Goal: Find contact information: Find contact information

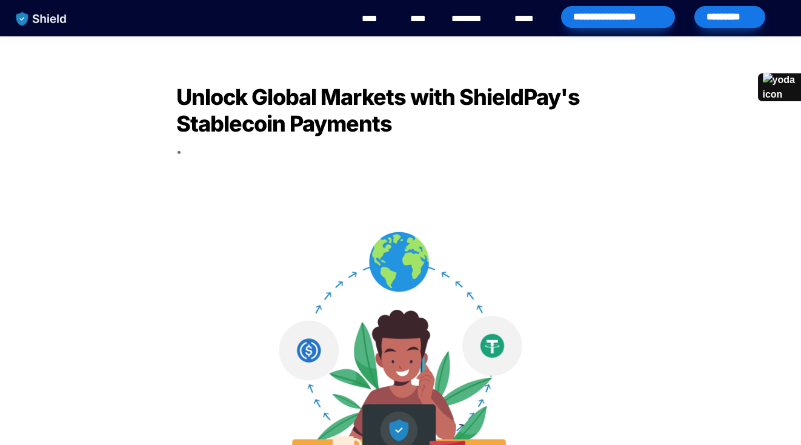
click at [36, 22] on img "main navigation" at bounding box center [41, 18] width 62 height 25
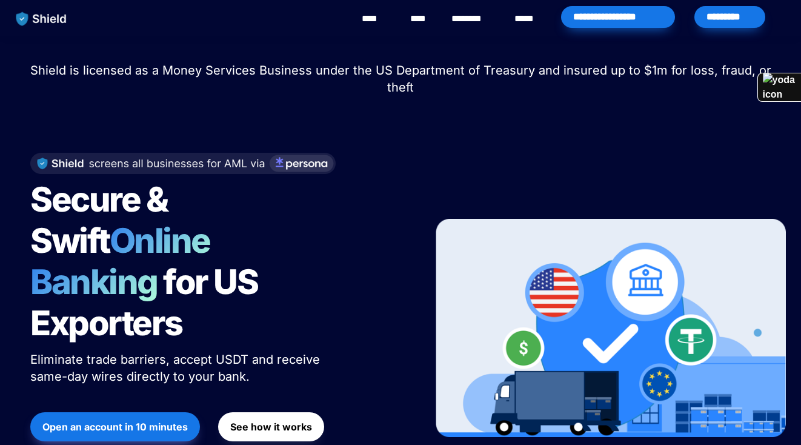
click at [479, 14] on link "********" at bounding box center [472, 19] width 43 height 15
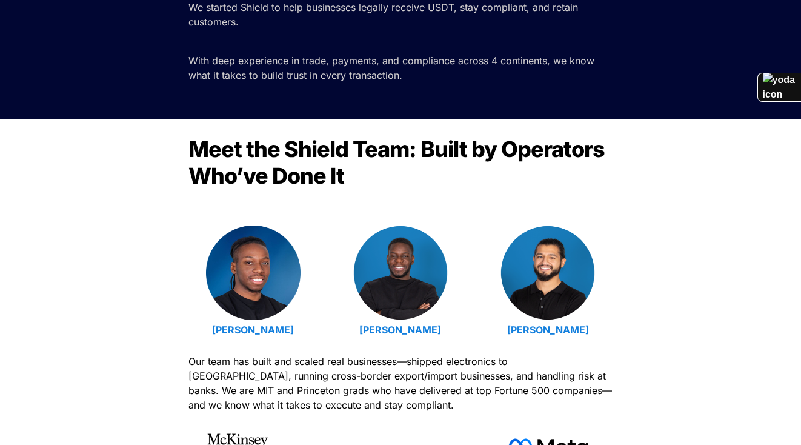
scroll to position [299, 0]
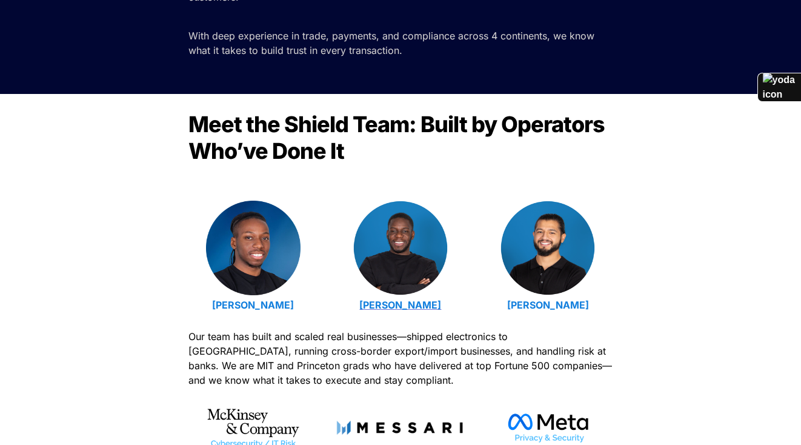
click at [373, 305] on strong "[PERSON_NAME]" at bounding box center [400, 305] width 82 height 12
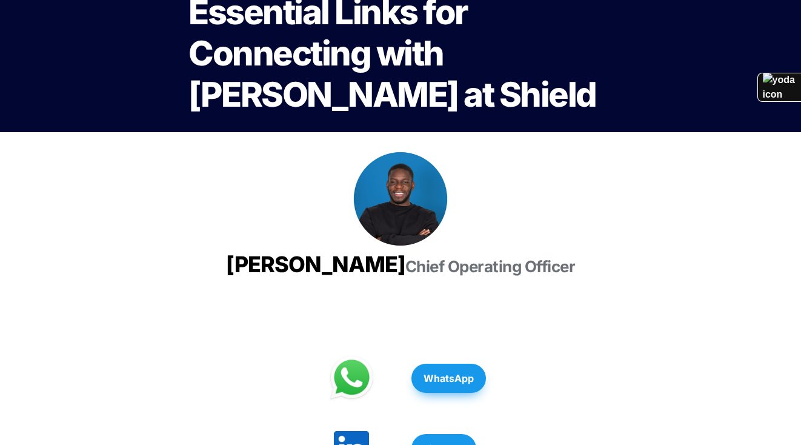
scroll to position [68, 0]
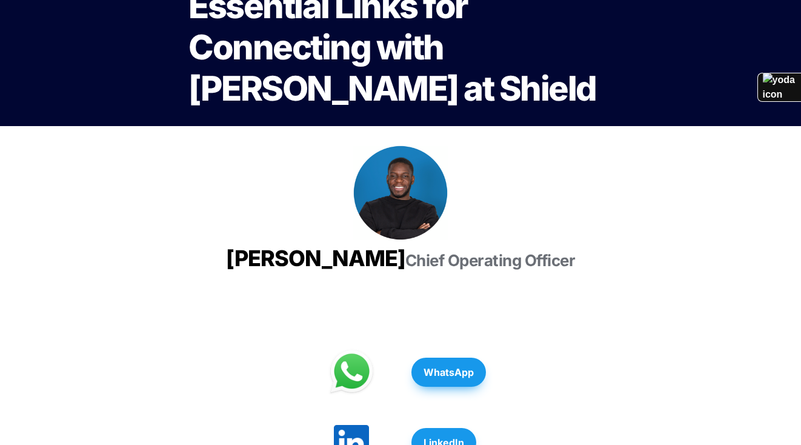
click at [368, 265] on span "[PERSON_NAME]" at bounding box center [315, 258] width 179 height 27
copy span "[PERSON_NAME]"
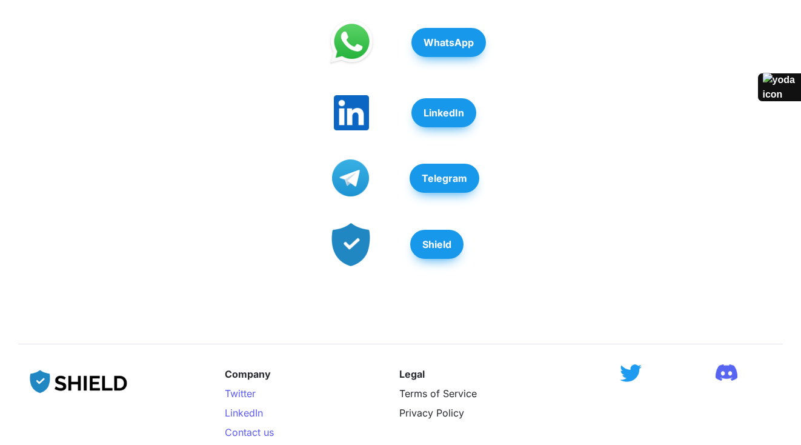
scroll to position [396, 0]
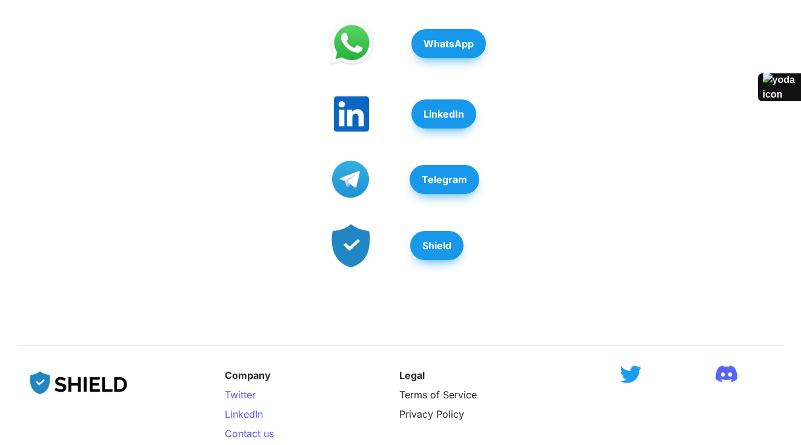
click at [458, 120] on strong "LinkedIn" at bounding box center [444, 114] width 41 height 12
